Goal: Find specific page/section: Find specific page/section

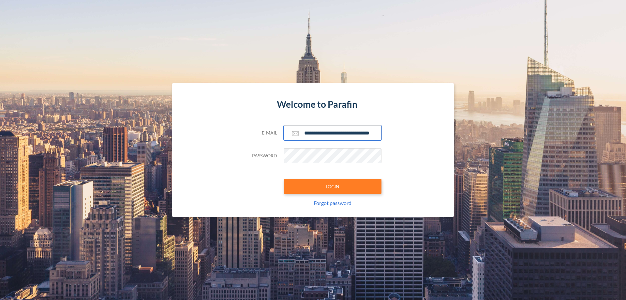
type input "**********"
click at [333, 186] on button "LOGIN" at bounding box center [333, 186] width 98 height 15
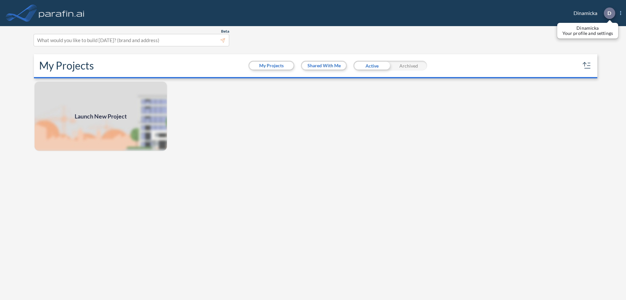
click at [609, 13] on p "D" at bounding box center [609, 13] width 4 height 6
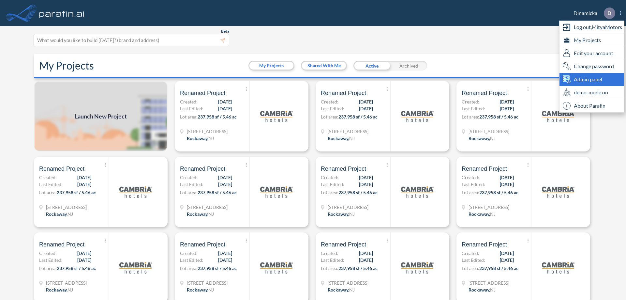
click at [592, 79] on span "Admin panel" at bounding box center [588, 79] width 28 height 8
